Goal: Ask a question

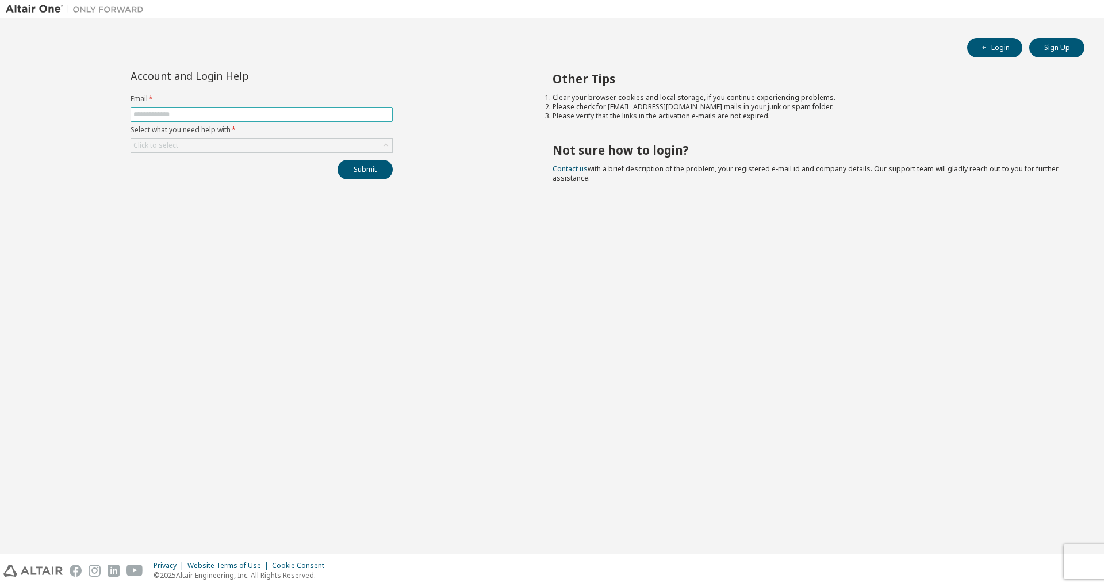
click at [215, 113] on input "text" at bounding box center [261, 114] width 256 height 9
click at [114, 221] on div "Account and Login Help Email * Select what you need help with * Click to select…" at bounding box center [262, 302] width 512 height 463
click at [244, 112] on input "text" at bounding box center [261, 114] width 256 height 9
type input "**********"
click at [282, 144] on div "Click to select" at bounding box center [261, 146] width 261 height 14
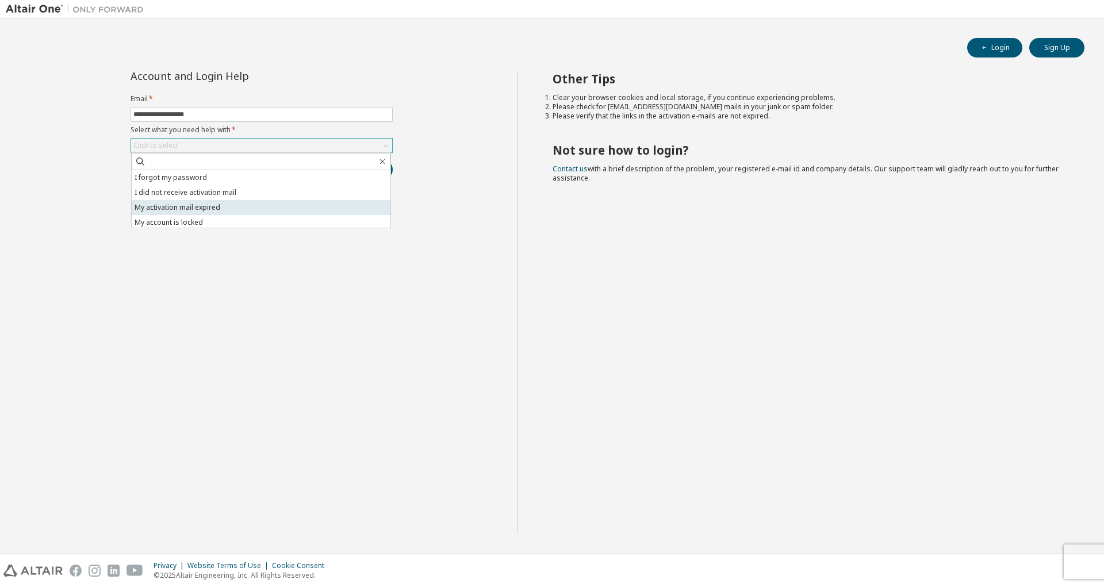
scroll to position [32, 0]
click at [233, 217] on li "I don't know but can't login" at bounding box center [261, 220] width 259 height 15
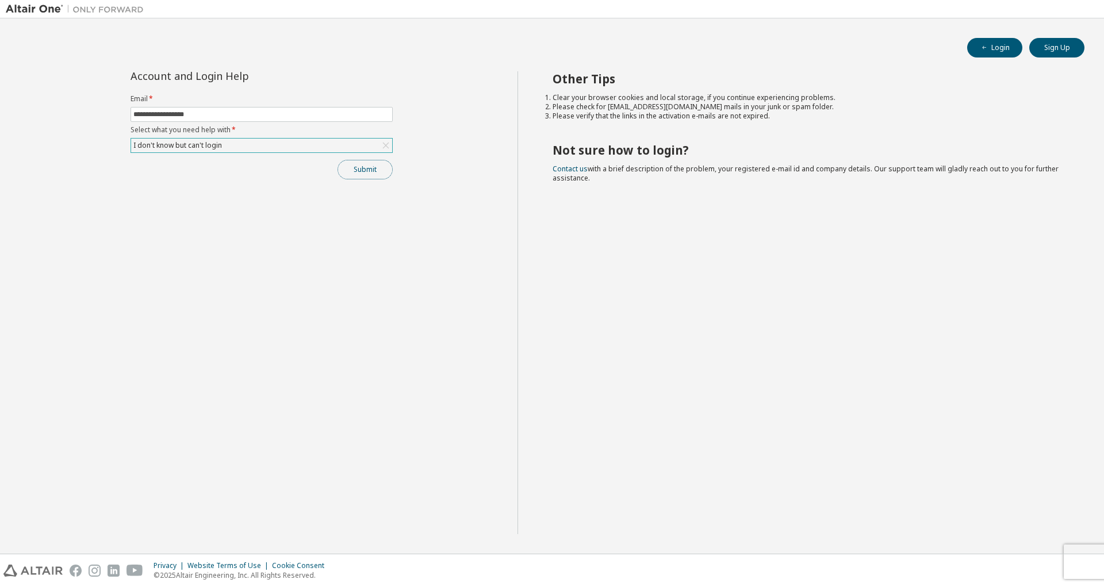
click at [359, 171] on button "Submit" at bounding box center [365, 170] width 55 height 20
drag, startPoint x: 974, startPoint y: 549, endPoint x: 1015, endPoint y: 549, distance: 40.8
click at [1015, 549] on span "Account activation mail is sent to your registered e-mail address. Please follo…" at bounding box center [1016, 551] width 133 height 37
drag, startPoint x: 1015, startPoint y: 549, endPoint x: 1023, endPoint y: 549, distance: 8.6
click at [1016, 549] on span "Account activation mail is sent to your registered e-mail address. Please follo…" at bounding box center [1016, 551] width 133 height 37
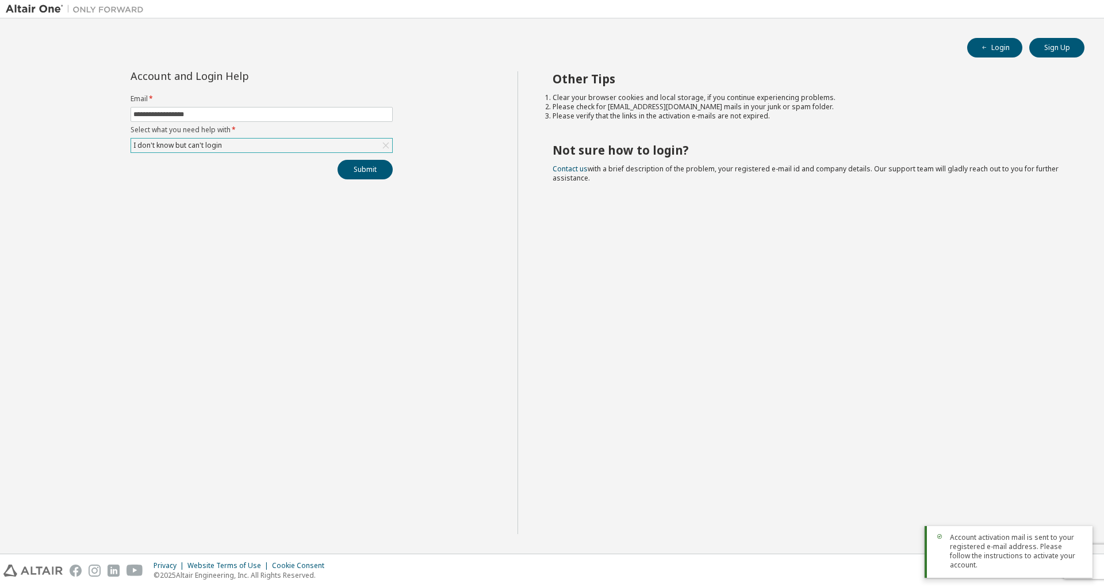
click at [1034, 549] on span "Account activation mail is sent to your registered e-mail address. Please follo…" at bounding box center [1016, 551] width 133 height 37
drag, startPoint x: 1046, startPoint y: 549, endPoint x: 1038, endPoint y: 549, distance: 8.0
click at [1038, 549] on span "Account activation mail is sent to your registered e-mail address. Please follo…" at bounding box center [1016, 551] width 133 height 37
drag, startPoint x: 996, startPoint y: 559, endPoint x: 1015, endPoint y: 559, distance: 19.0
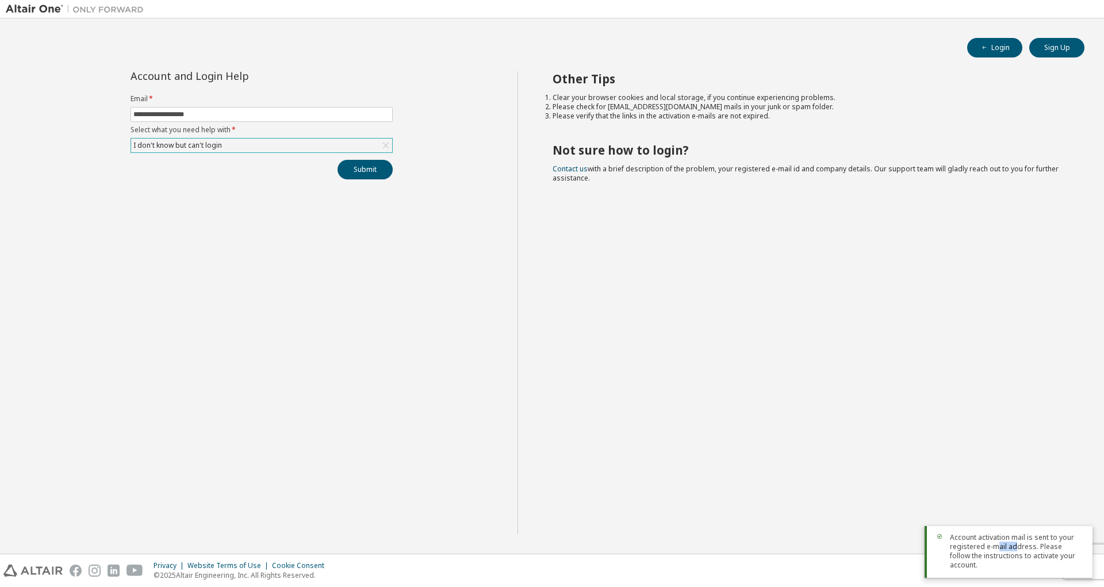
click at [1015, 559] on span "Account activation mail is sent to your registered e-mail address. Please follo…" at bounding box center [1016, 551] width 133 height 37
click at [1017, 559] on span "Account activation mail is sent to your registered e-mail address. Please follo…" at bounding box center [1016, 551] width 133 height 37
drag, startPoint x: 960, startPoint y: 566, endPoint x: 988, endPoint y: 566, distance: 28.7
click at [986, 566] on span "Account activation mail is sent to your registered e-mail address. Please follo…" at bounding box center [1016, 551] width 133 height 37
click at [988, 566] on span "Account activation mail is sent to your registered e-mail address. Please follo…" at bounding box center [1016, 551] width 133 height 37
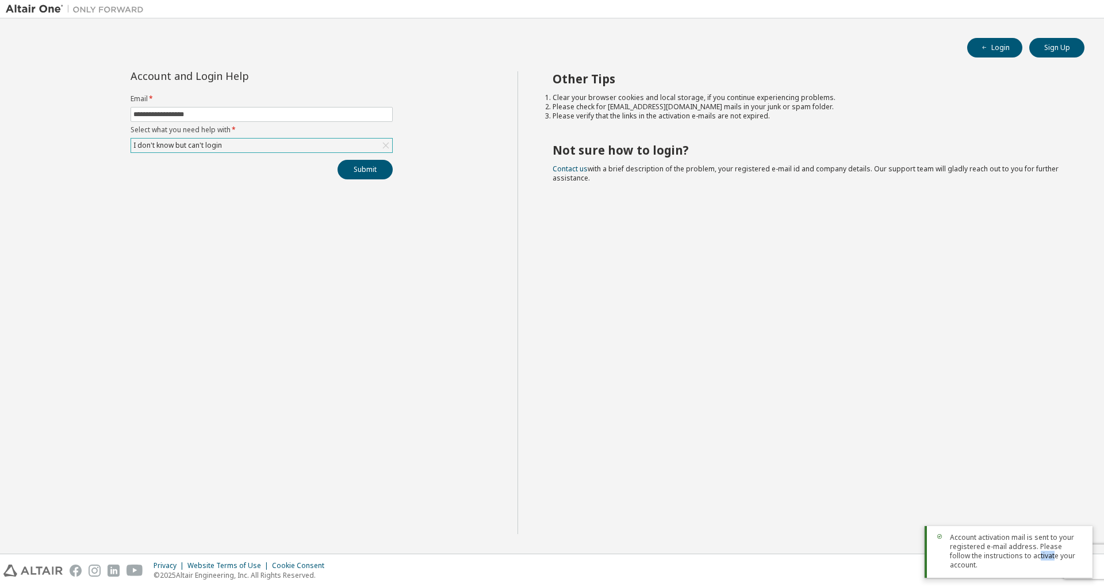
drag, startPoint x: 1017, startPoint y: 567, endPoint x: 1041, endPoint y: 567, distance: 23.6
click at [1040, 567] on span "Account activation mail is sent to your registered e-mail address. Please follo…" at bounding box center [1016, 551] width 133 height 37
click at [1044, 567] on span "Account activation mail is sent to your registered e-mail address. Please follo…" at bounding box center [1016, 551] width 133 height 37
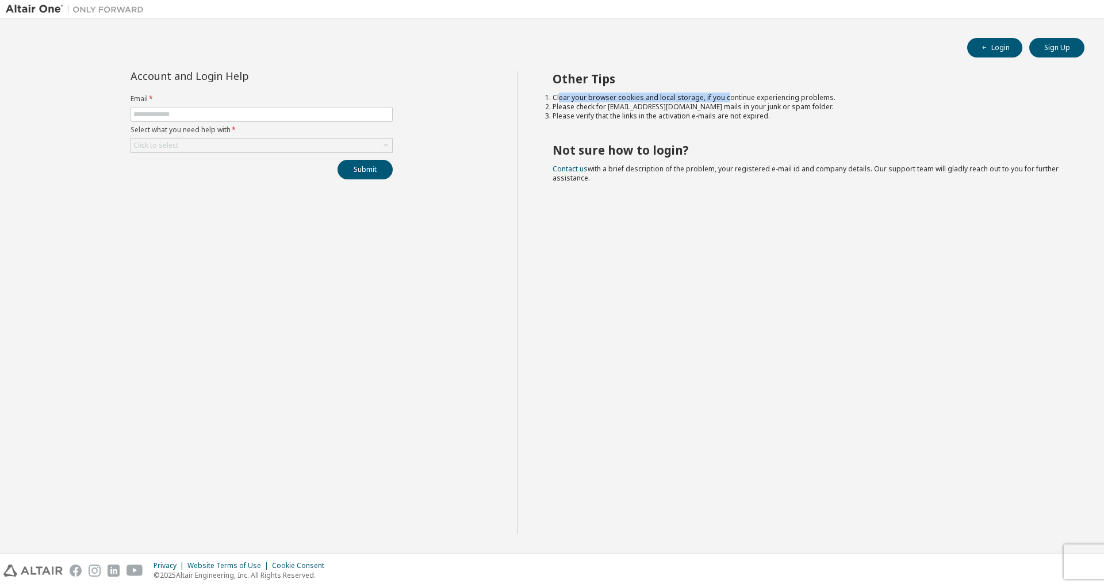
drag, startPoint x: 558, startPoint y: 101, endPoint x: 723, endPoint y: 101, distance: 164.4
click at [723, 101] on li "Clear your browser cookies and local storage, if you continue experiencing prob…" at bounding box center [809, 97] width 512 height 9
